Goal: Task Accomplishment & Management: Use online tool/utility

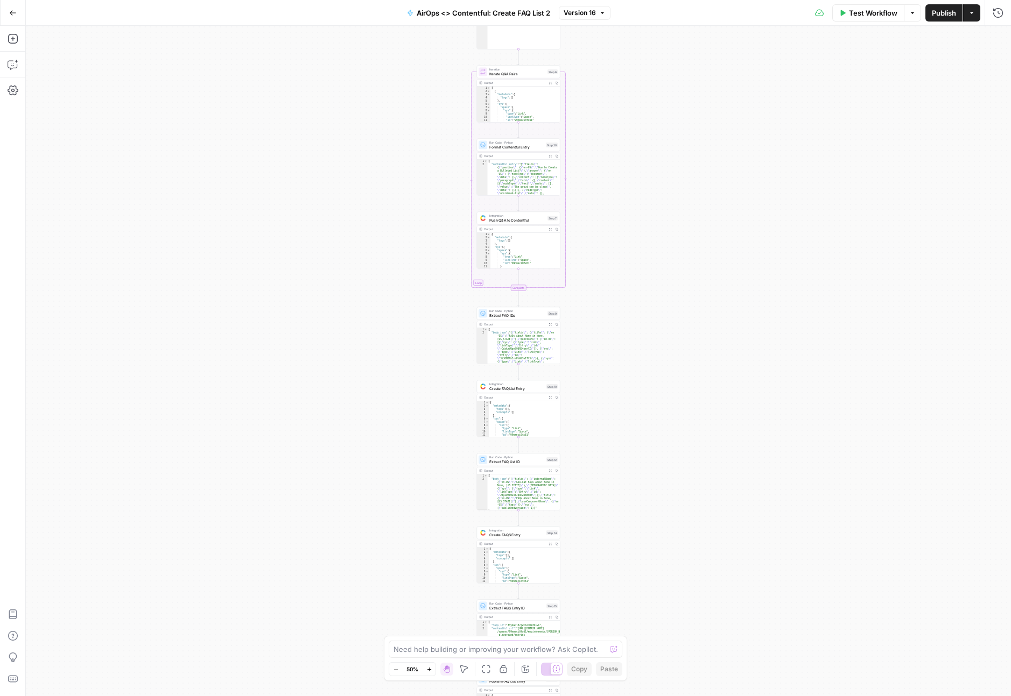
click at [17, 12] on button "Go Back" at bounding box center [12, 12] width 19 height 19
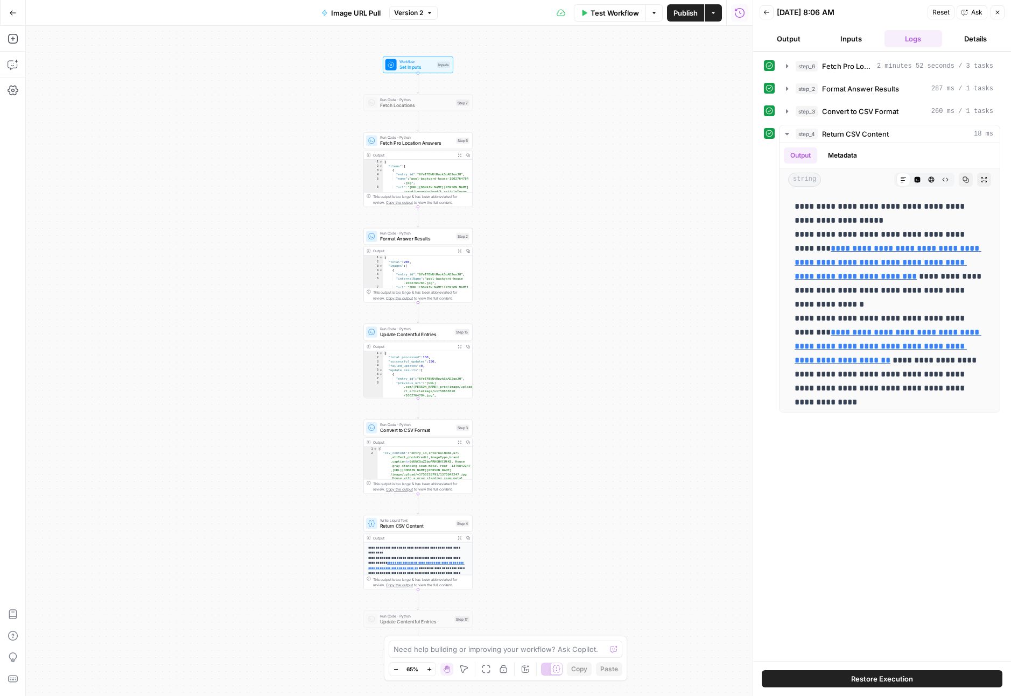
type textarea "*"
click at [399, 175] on div "{ "items" : [ { "entry_id" : "6YeTFBNUtRozkSoAD2ooJH" , "name" : "pool-backyard…" at bounding box center [427, 185] width 89 height 50
click at [403, 143] on span "Fetch Pro Location Answers" at bounding box center [416, 143] width 73 height 7
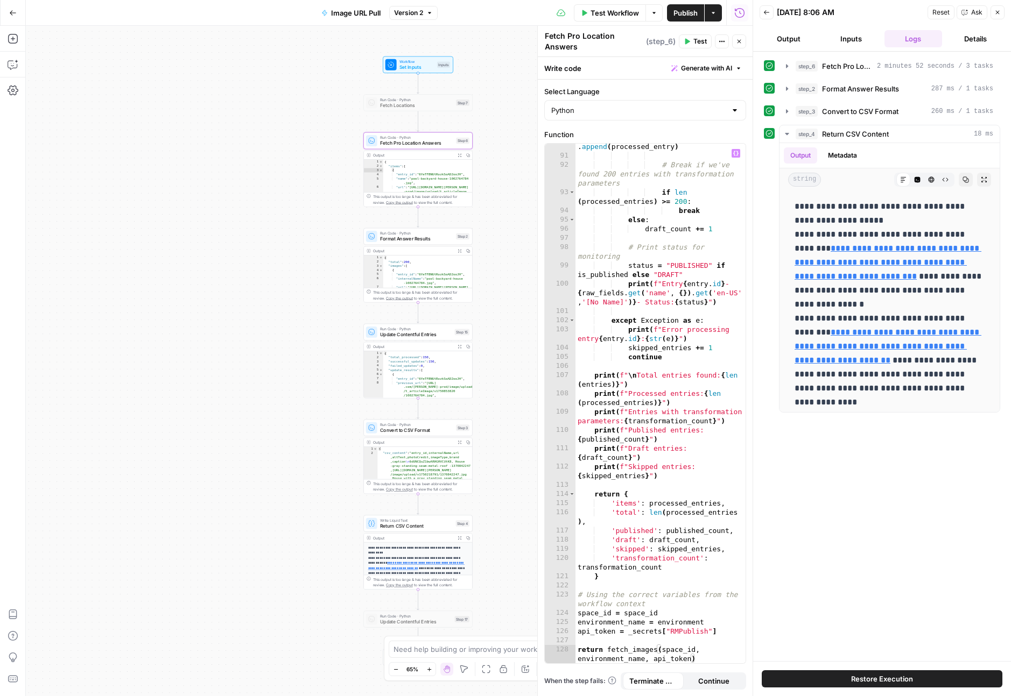
scroll to position [1227, 0]
click at [420, 260] on div "{ "total" : 200 , "images" : [ { "entry_id" : "6YeTFBNUtRozkSoAD2ooJH" , "inter…" at bounding box center [427, 281] width 89 height 50
click at [414, 264] on div "{ "total" : 200 , "images" : [ { "entry_id" : "6YeTFBNUtRozkSoAD2ooJH" , "inter…" at bounding box center [427, 281] width 89 height 50
click at [432, 269] on div "{ "total" : 200 , "images" : [ { "entry_id" : "6YeTFBNUtRozkSoAD2ooJH" , "inter…" at bounding box center [427, 281] width 89 height 50
type textarea "**********"
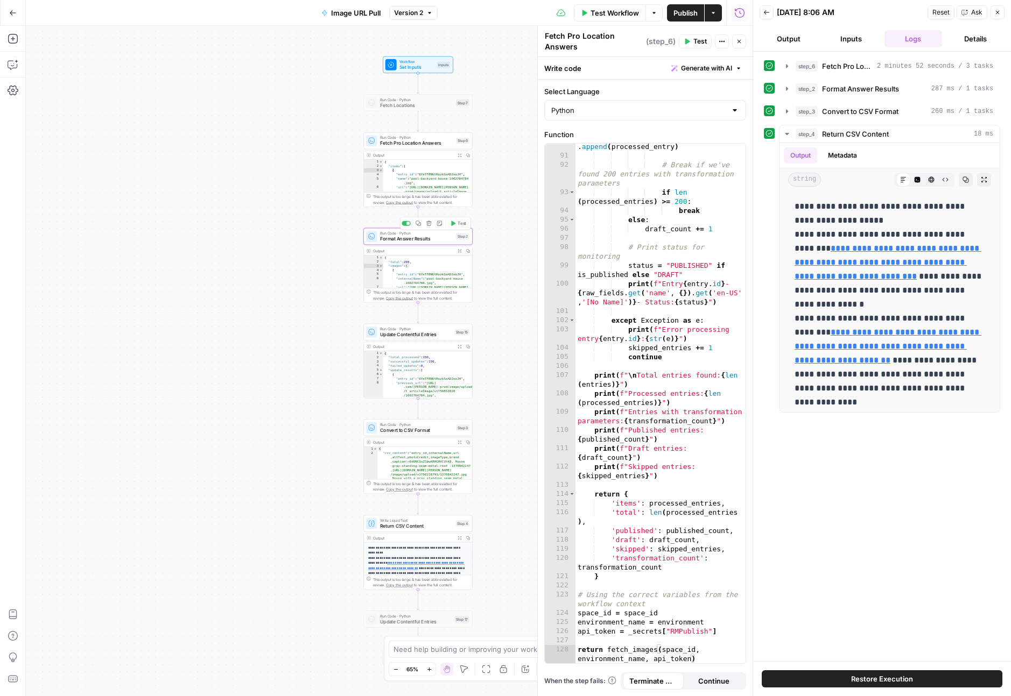
click at [422, 239] on span "Format Answer Results" at bounding box center [416, 239] width 73 height 7
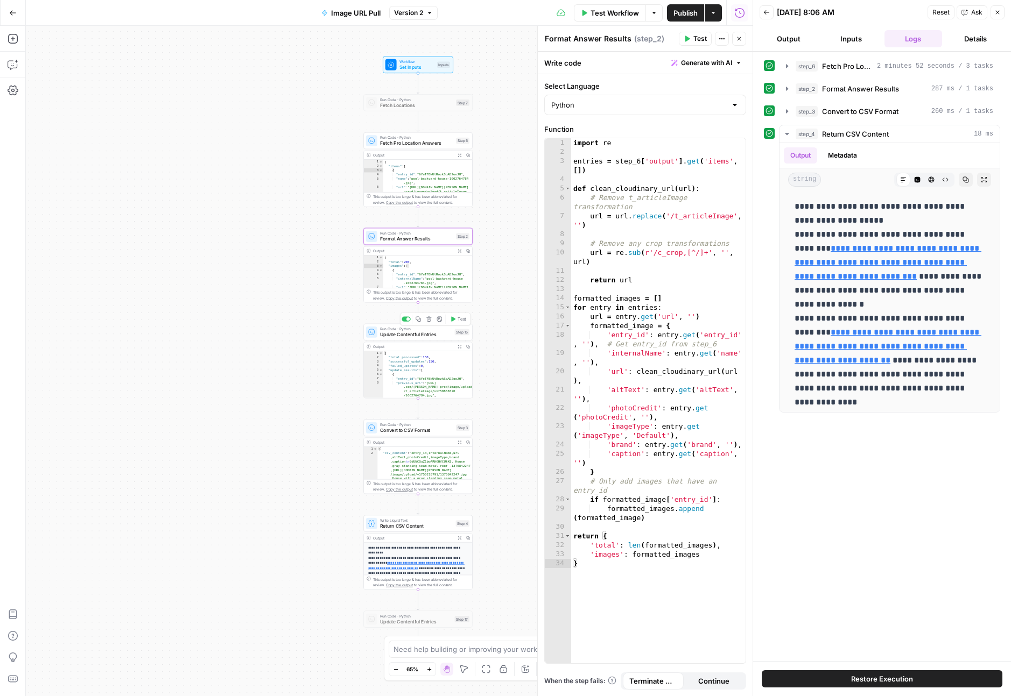
click at [393, 333] on span "Update Contentful Entries" at bounding box center [416, 334] width 72 height 7
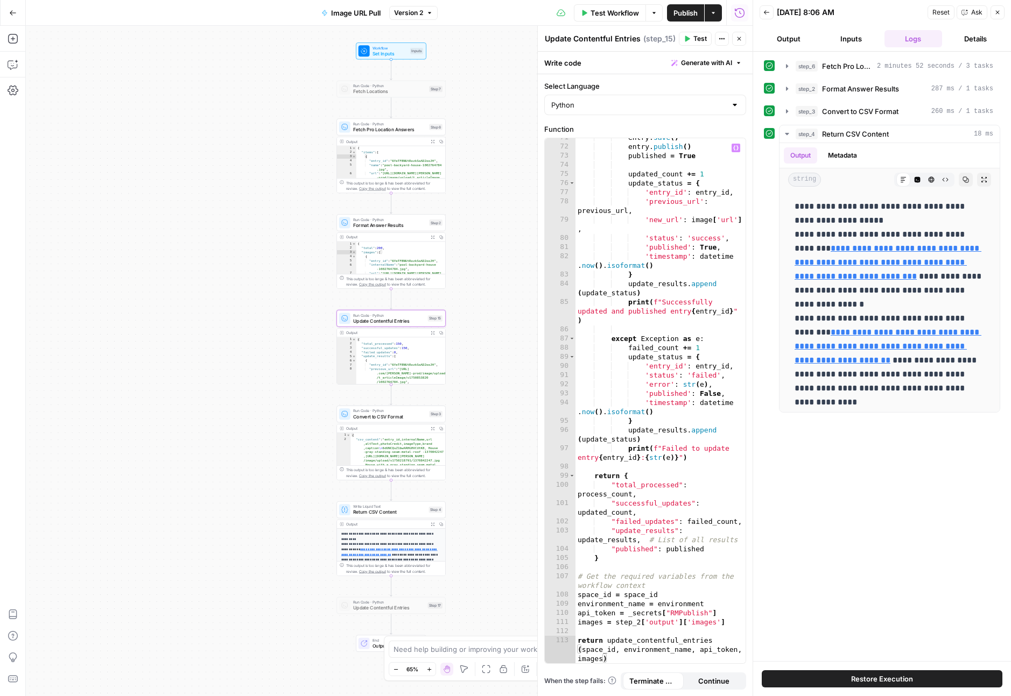
scroll to position [938, 0]
click at [371, 507] on span "Write Liquid Text" at bounding box center [389, 506] width 73 height 5
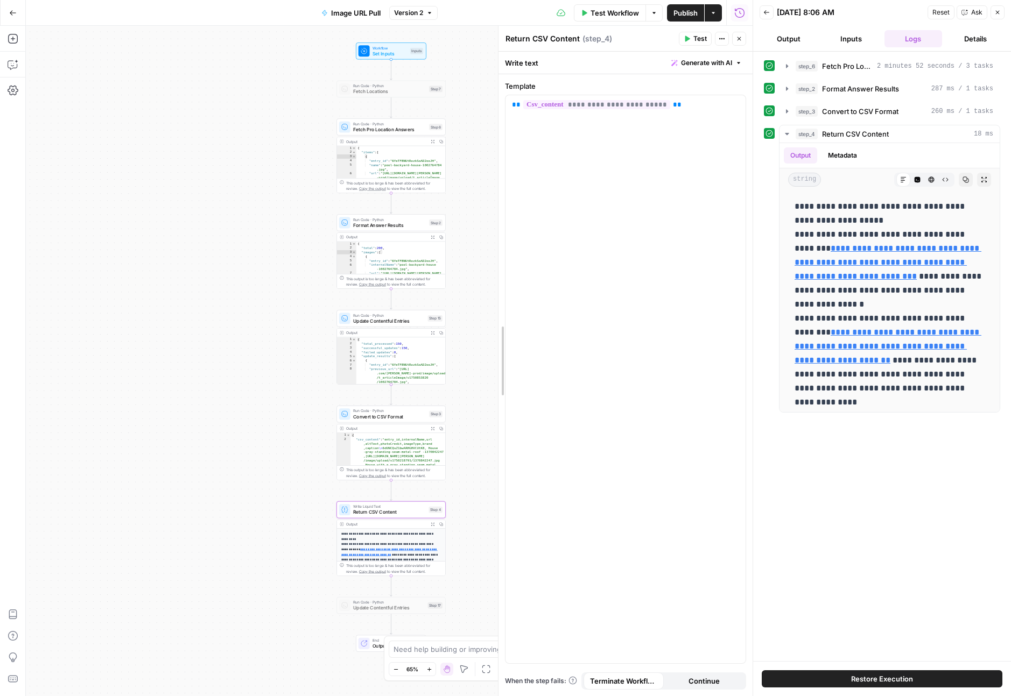
drag, startPoint x: 542, startPoint y: 257, endPoint x: 504, endPoint y: 258, distance: 38.2
click at [396, 545] on p "**********" at bounding box center [391, 583] width 100 height 103
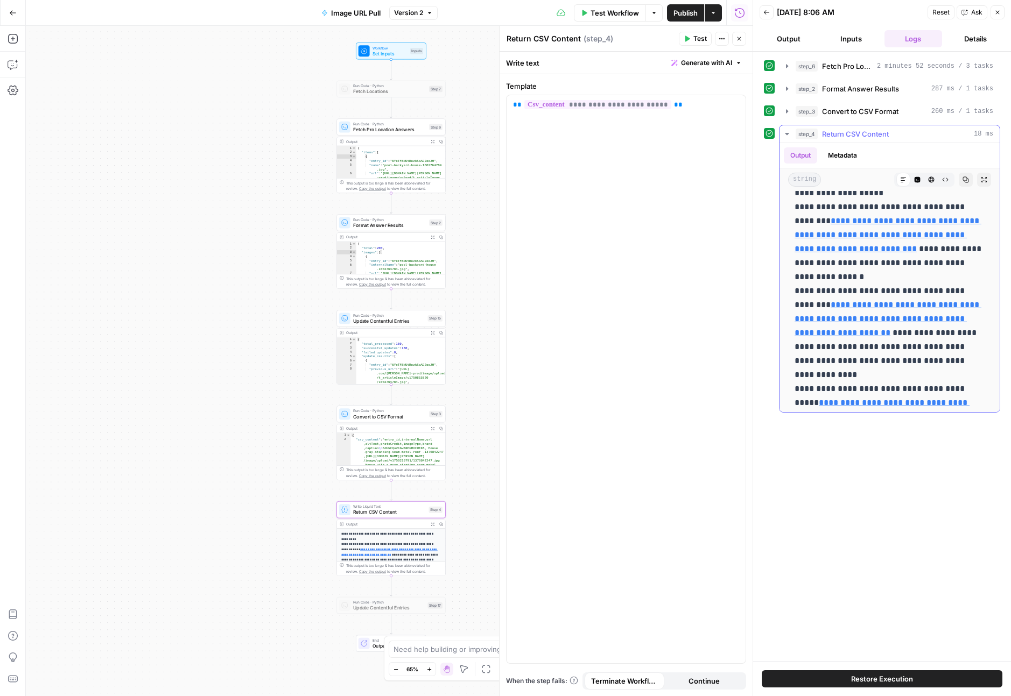
scroll to position [0, 0]
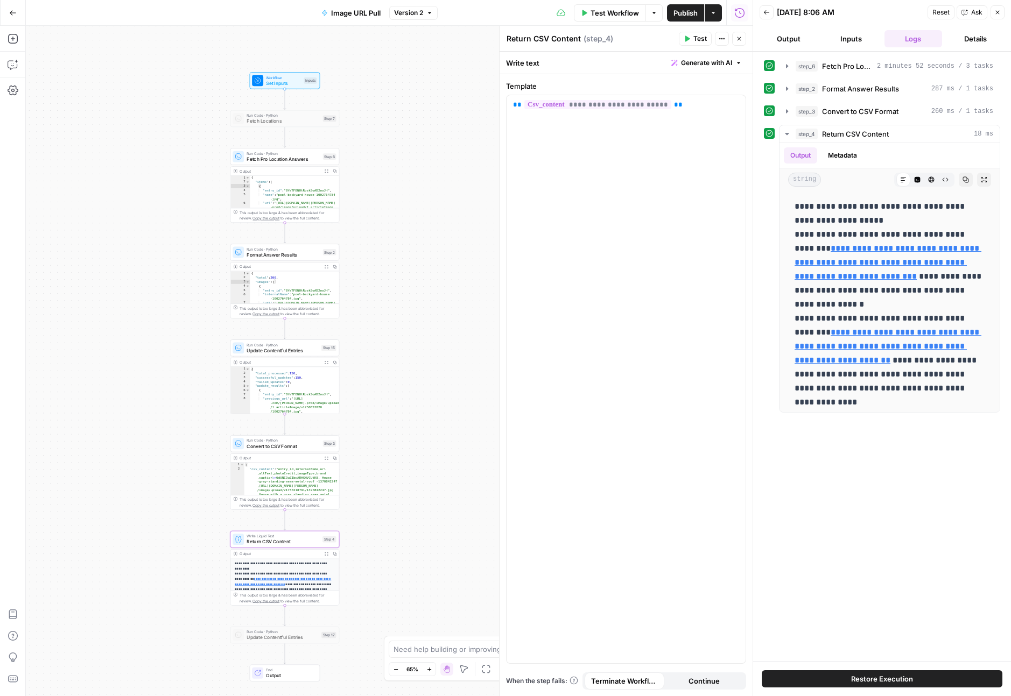
drag, startPoint x: 231, startPoint y: 377, endPoint x: 151, endPoint y: 268, distance: 135.1
click at [151, 268] on div "Workflow Set Inputs Inputs Run Code · Python Fetch Locations Step 7 Run Code · …" at bounding box center [389, 361] width 726 height 670
click at [282, 161] on span "Fetch Pro Location Answers" at bounding box center [282, 159] width 73 height 7
type textarea "Fetch Pro Location Answers"
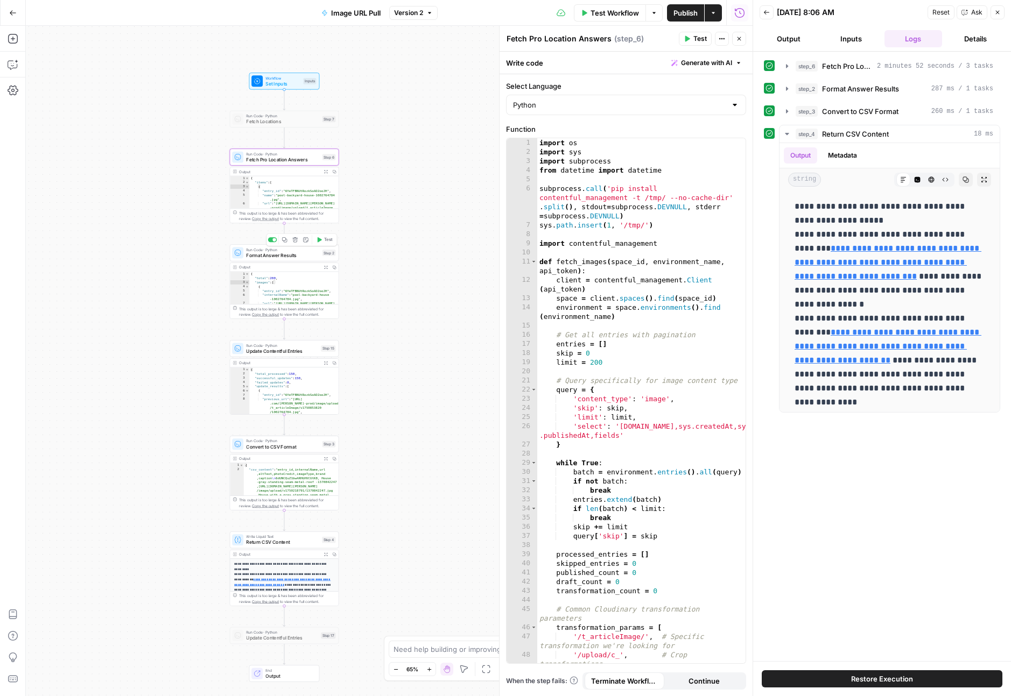
click at [285, 252] on span "Format Answer Results" at bounding box center [282, 255] width 73 height 7
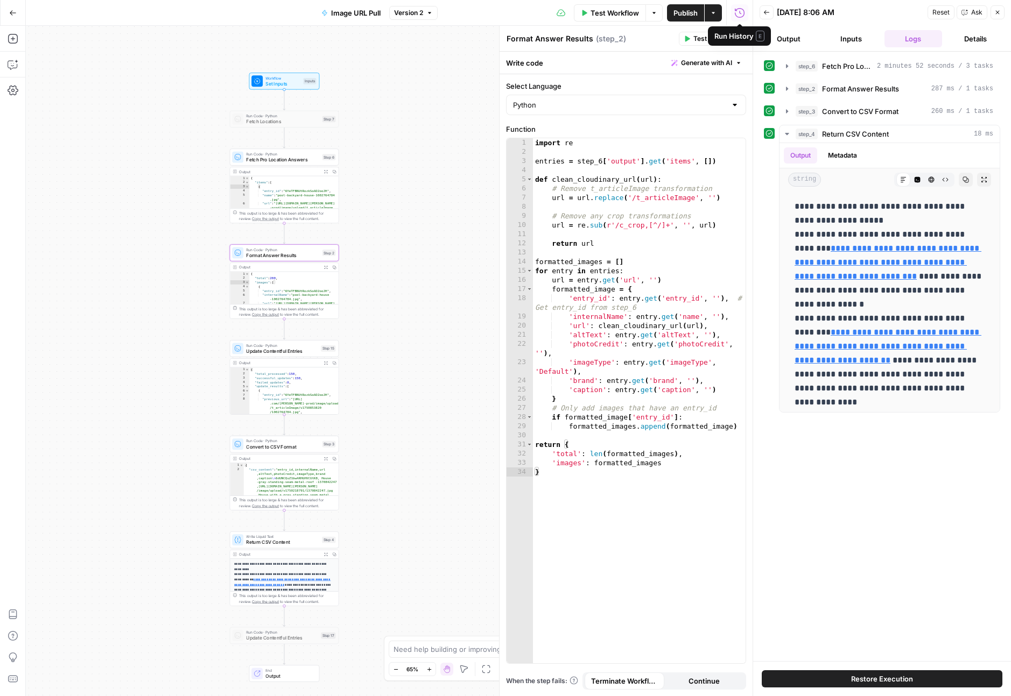
click at [738, 13] on icon "button" at bounding box center [739, 13] width 11 height 11
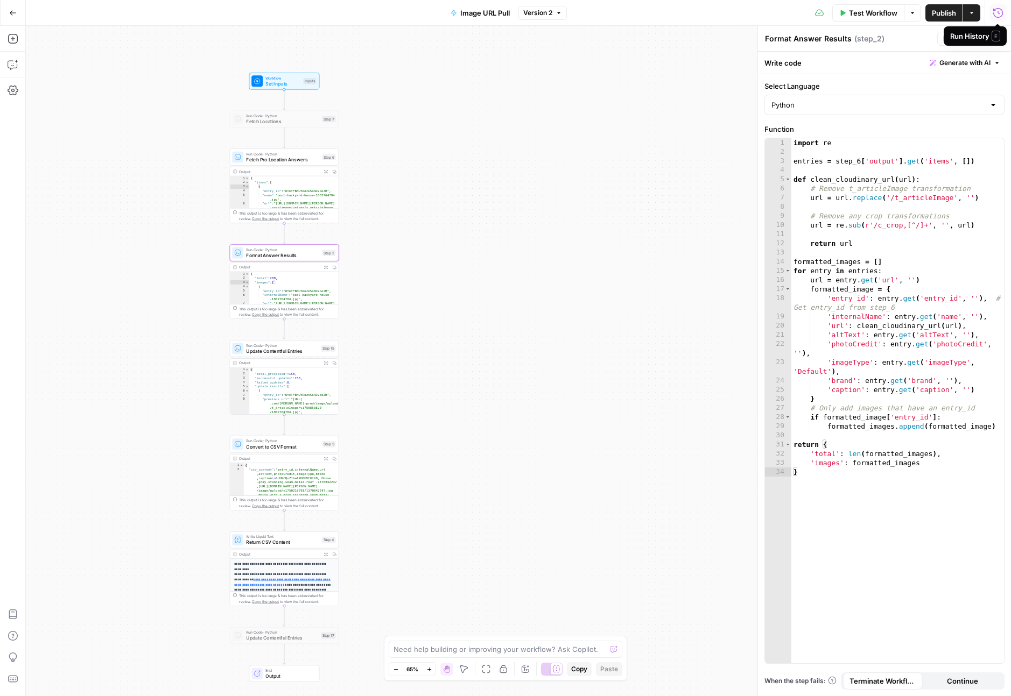
click at [1001, 11] on icon "button" at bounding box center [998, 13] width 10 height 10
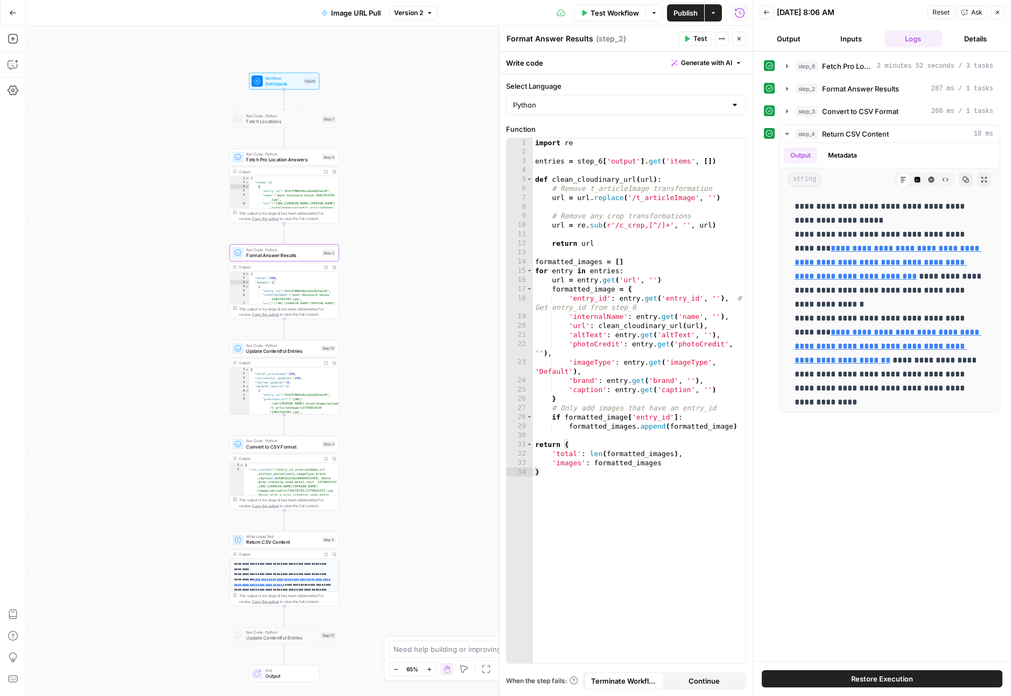
click at [976, 38] on button "Details" at bounding box center [975, 38] width 58 height 17
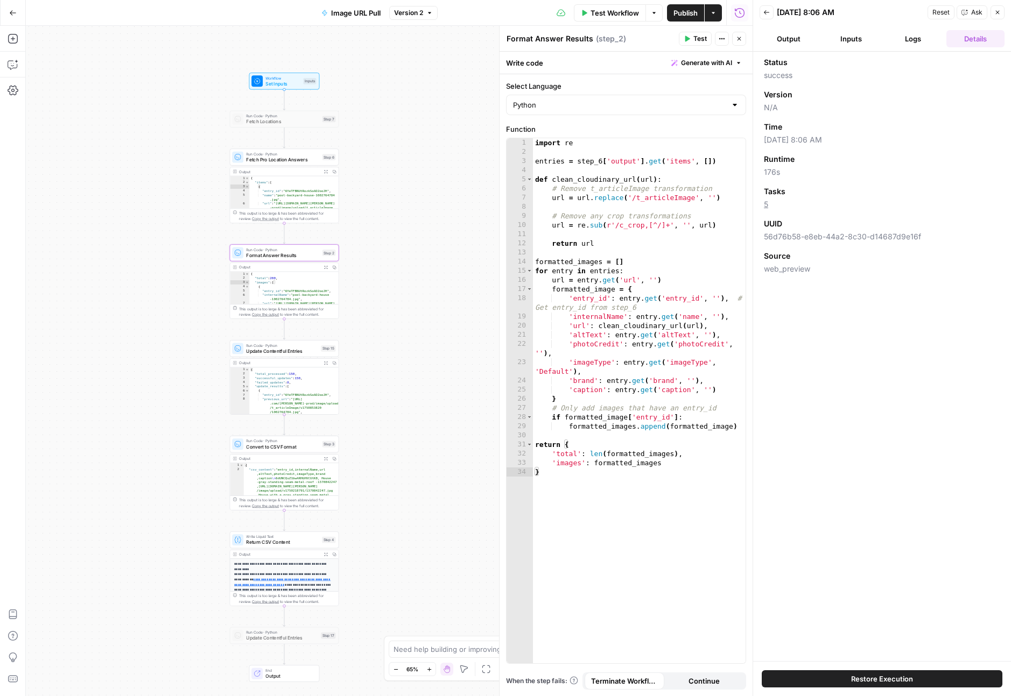
click at [910, 39] on button "Logs" at bounding box center [913, 38] width 58 height 17
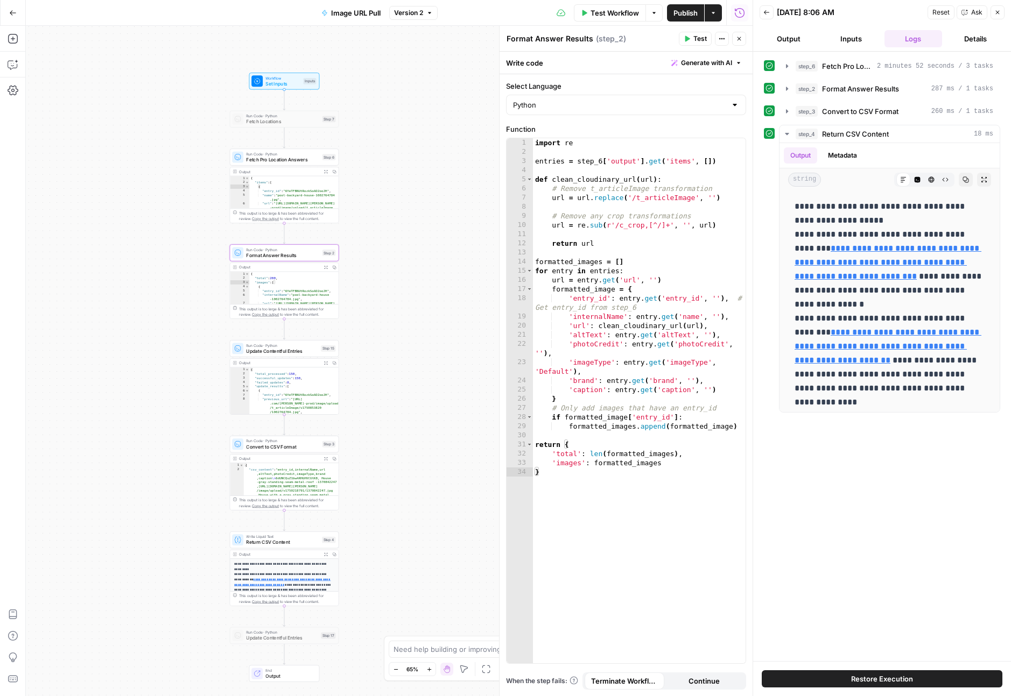
click at [865, 38] on button "Inputs" at bounding box center [851, 38] width 58 height 17
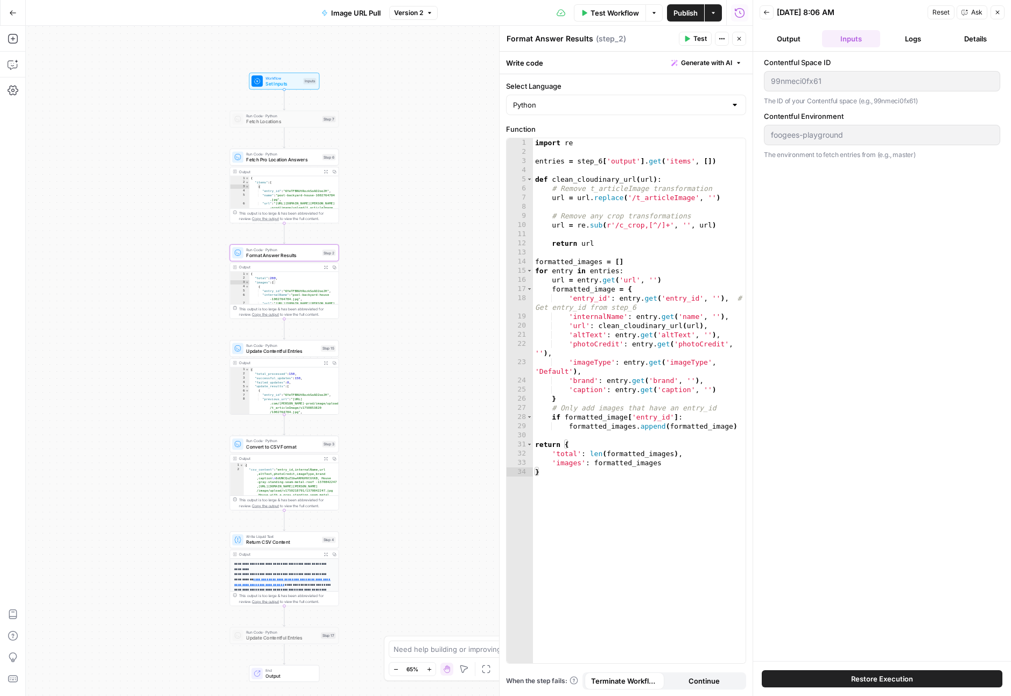
click at [792, 40] on button "Output" at bounding box center [788, 38] width 58 height 17
